Goal: Task Accomplishment & Management: Manage account settings

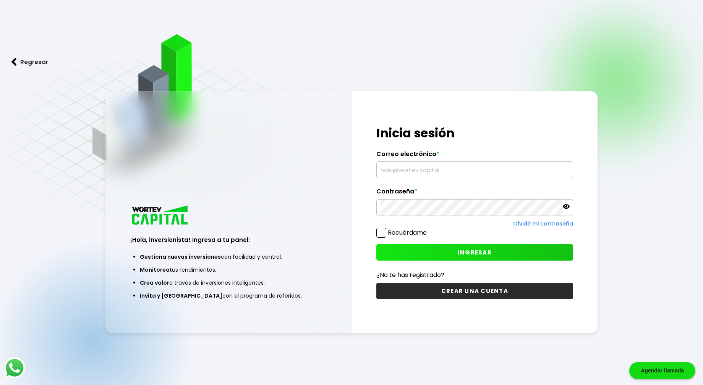
click at [408, 171] on input "text" at bounding box center [474, 170] width 189 height 16
type input "[EMAIL_ADDRESS][DOMAIN_NAME]"
click at [476, 252] on span "INGRESAR" at bounding box center [475, 253] width 34 height 8
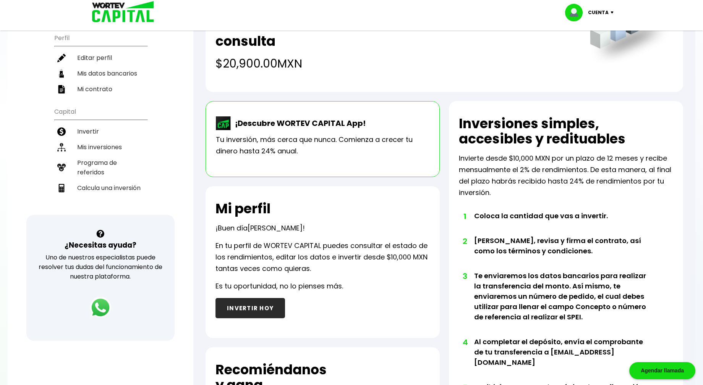
scroll to position [48, 0]
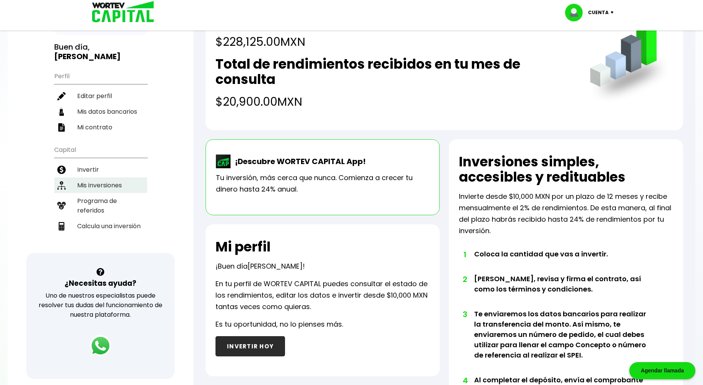
click at [101, 178] on li "Mis inversiones" at bounding box center [100, 186] width 93 height 16
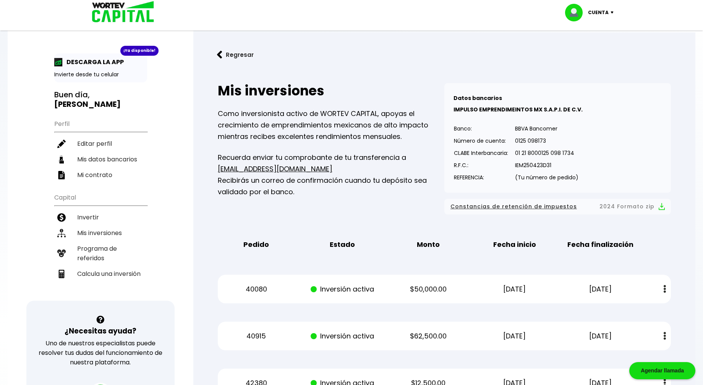
drag, startPoint x: 579, startPoint y: 298, endPoint x: 709, endPoint y: 385, distance: 156.4
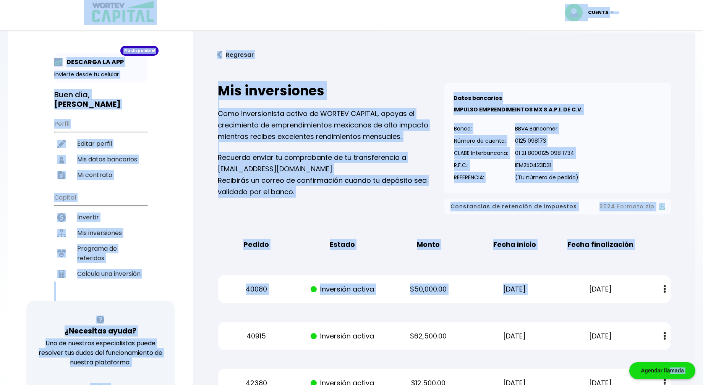
click at [472, 50] on link "Regresar" at bounding box center [444, 55] width 477 height 20
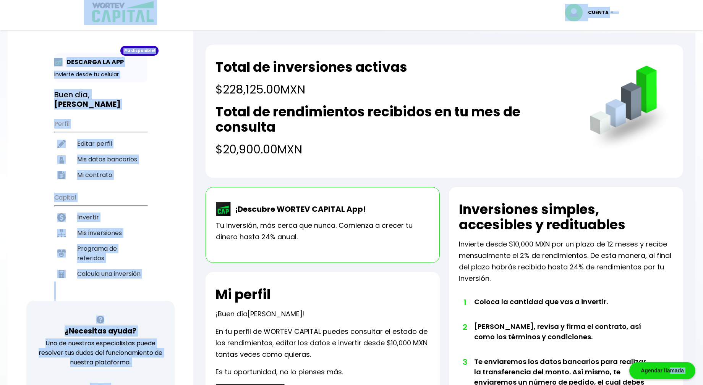
click at [588, 10] on img at bounding box center [576, 13] width 23 height 18
click at [593, 51] on li "Cerrar sesión" at bounding box center [590, 51] width 61 height 16
